Goal: Find specific page/section: Find specific page/section

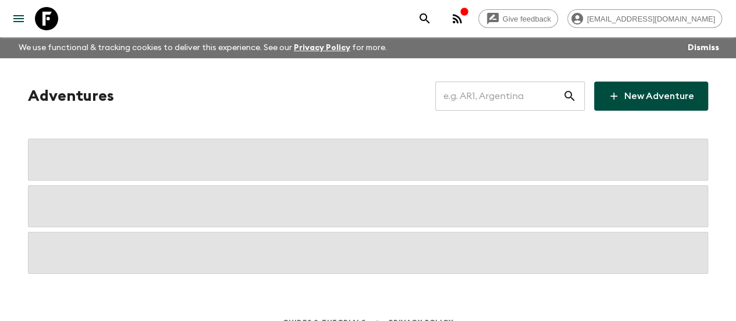
click at [498, 91] on input "text" at bounding box center [498, 96] width 127 height 33
paste input "Bali & the Gili Islands"
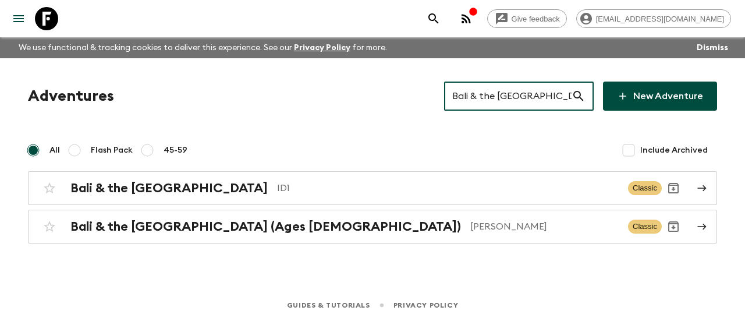
type input "Bali & the Gili Islands"
